Goal: Task Accomplishment & Management: Use online tool/utility

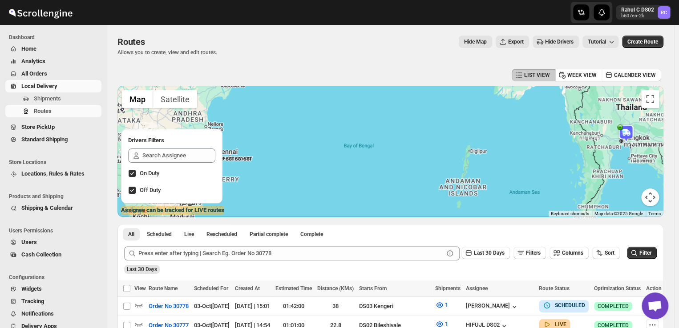
click at [53, 96] on span "Shipments" at bounding box center [47, 98] width 27 height 7
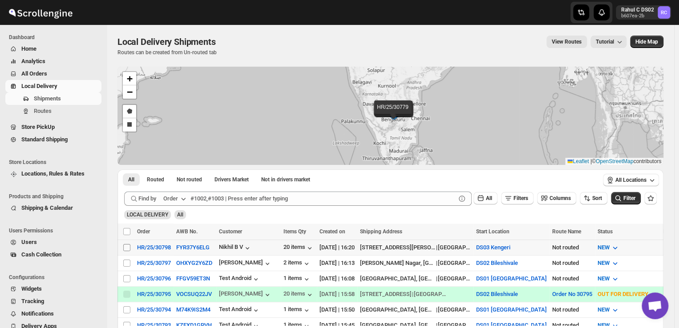
click at [127, 244] on span at bounding box center [127, 248] width 8 height 8
click at [127, 244] on input "Select shipment" at bounding box center [126, 247] width 7 height 7
click at [127, 244] on span at bounding box center [127, 248] width 8 height 8
click at [127, 244] on input "Select shipment" at bounding box center [126, 247] width 7 height 7
click at [125, 248] on input "Select shipment" at bounding box center [126, 247] width 7 height 7
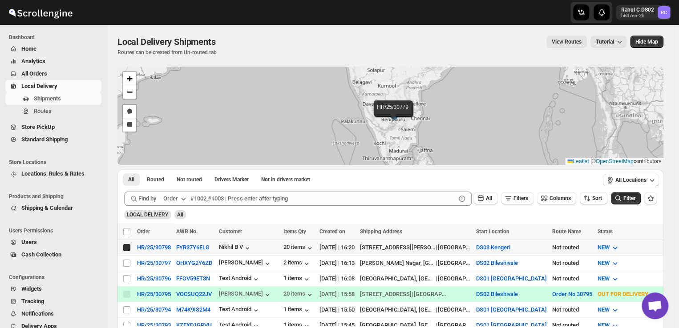
checkbox input "true"
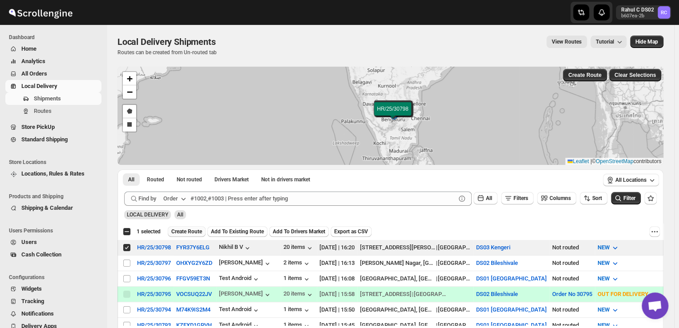
click at [187, 231] on span "Create Route" at bounding box center [186, 231] width 31 height 7
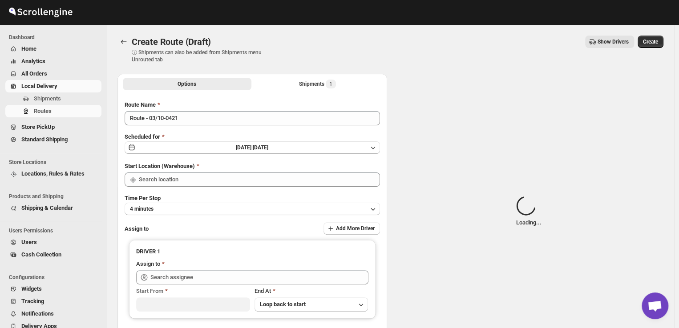
type input "DS03 Kengeri"
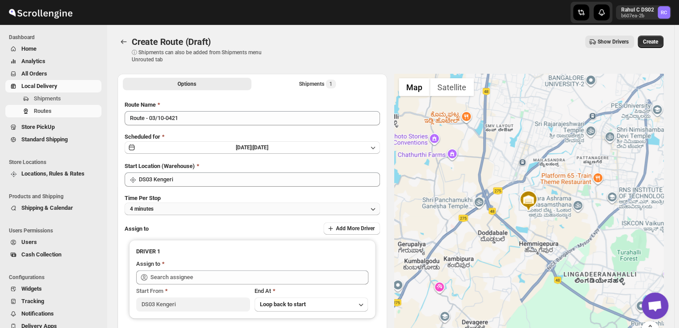
click at [166, 209] on button "4 minutes" at bounding box center [252, 209] width 255 height 12
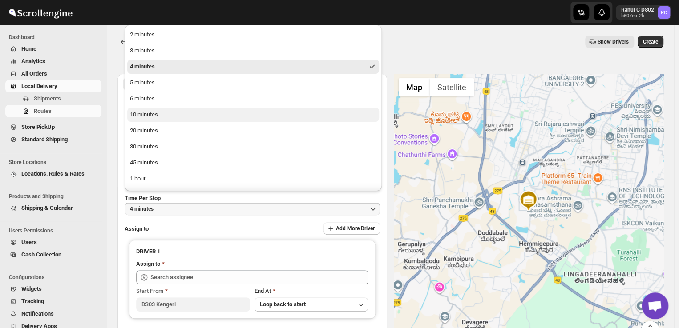
click at [152, 112] on div "10 minutes" at bounding box center [144, 114] width 28 height 9
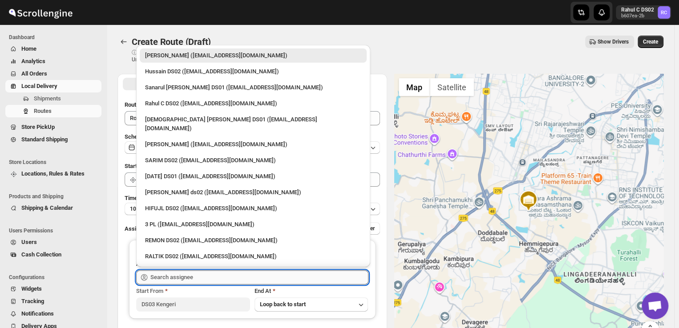
click at [197, 276] on input "text" at bounding box center [259, 278] width 218 height 14
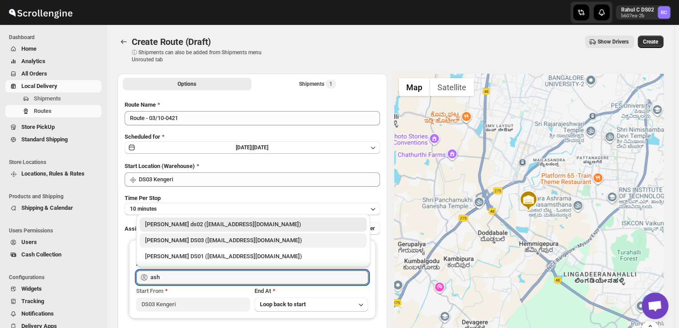
click at [178, 238] on div "[PERSON_NAME] DS03 ([EMAIL_ADDRESS][DOMAIN_NAME])" at bounding box center [253, 240] width 216 height 9
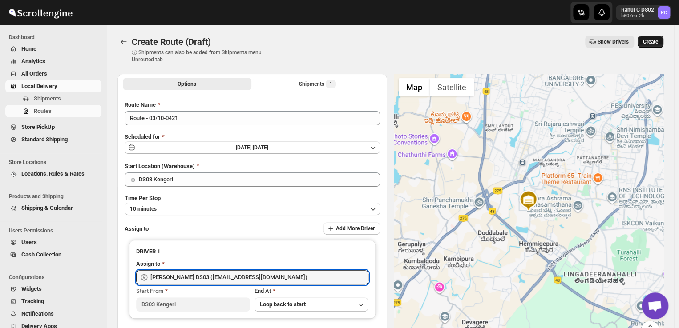
type input "[PERSON_NAME] DS03 ([EMAIL_ADDRESS][DOMAIN_NAME])"
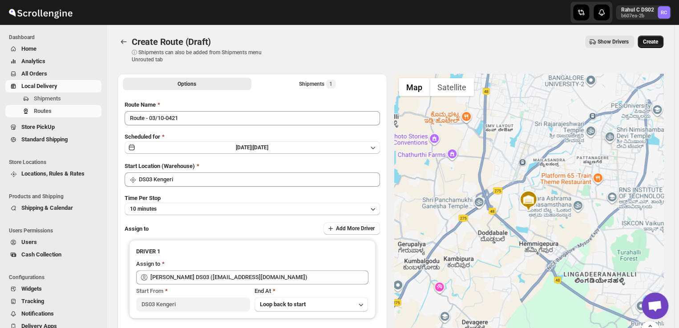
click at [655, 40] on span "Create" at bounding box center [650, 41] width 15 height 7
